Goal: Transaction & Acquisition: Purchase product/service

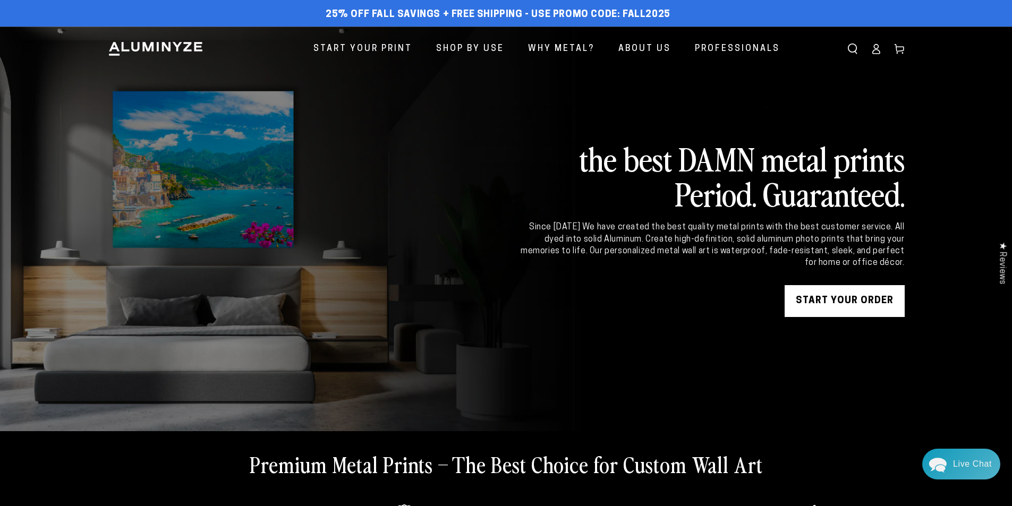
click at [177, 48] on img at bounding box center [156, 49] width 96 height 16
click at [864, 305] on link "START YOUR Order" at bounding box center [844, 301] width 120 height 32
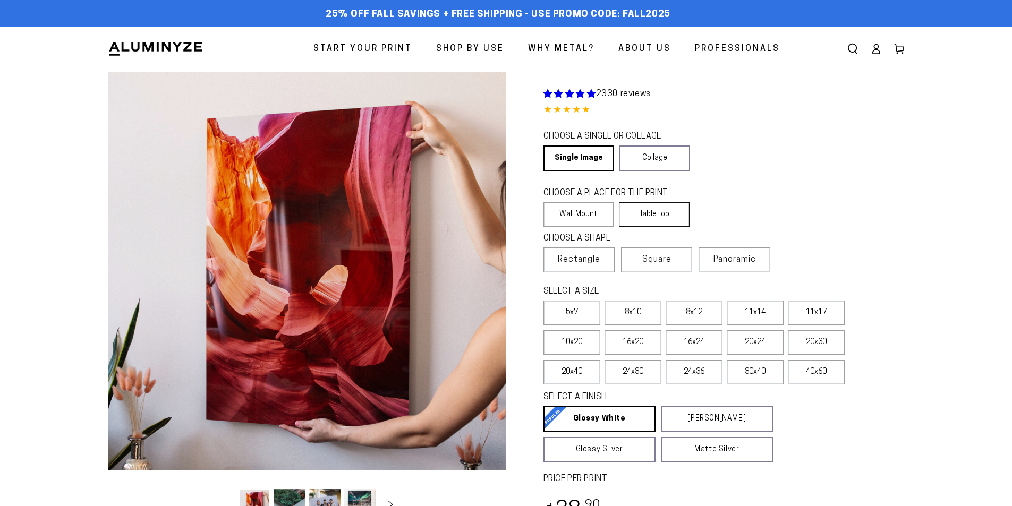
select select "**********"
click at [650, 155] on link "Collage" at bounding box center [654, 158] width 71 height 25
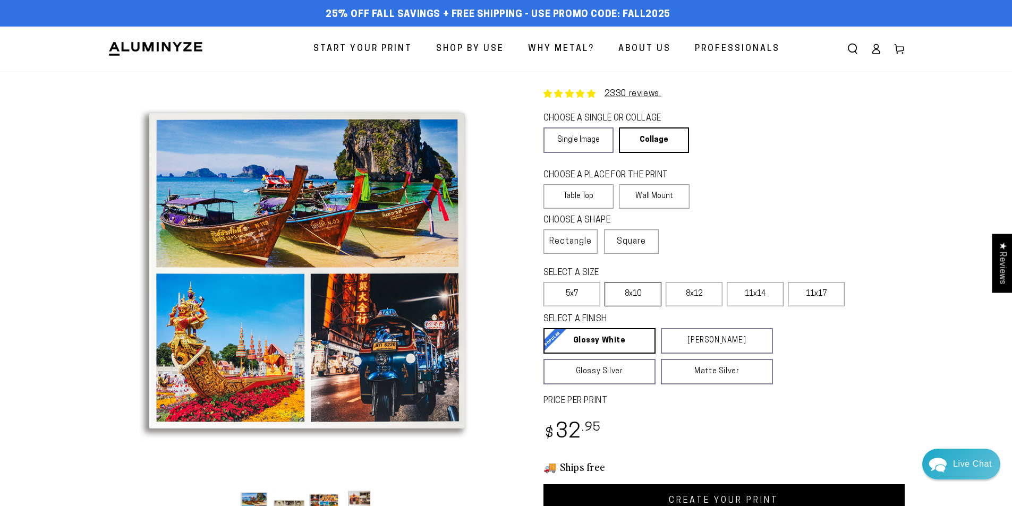
click at [629, 292] on label "8x10" at bounding box center [632, 294] width 57 height 24
click at [687, 294] on label "8x12" at bounding box center [693, 294] width 57 height 24
click at [738, 298] on label "11x14" at bounding box center [755, 294] width 57 height 24
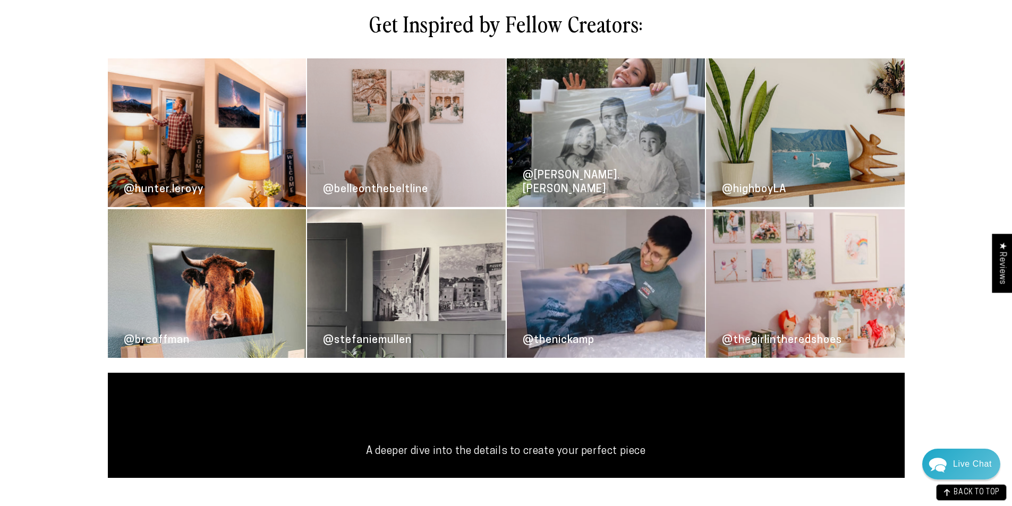
scroll to position [637, 0]
